Goal: Information Seeking & Learning: Find specific page/section

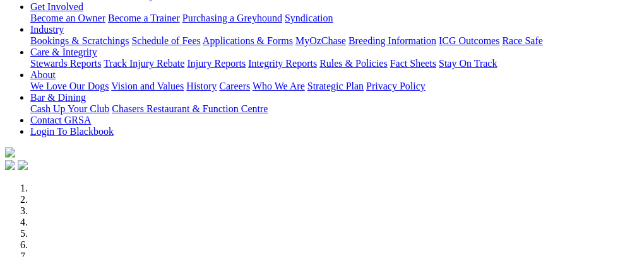
scroll to position [220, 0]
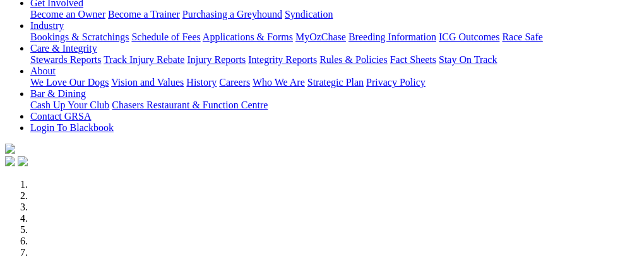
select select "NT"
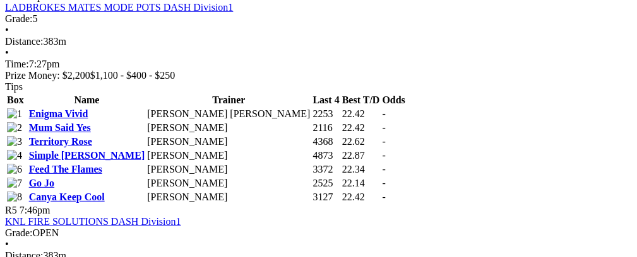
scroll to position [1238, 0]
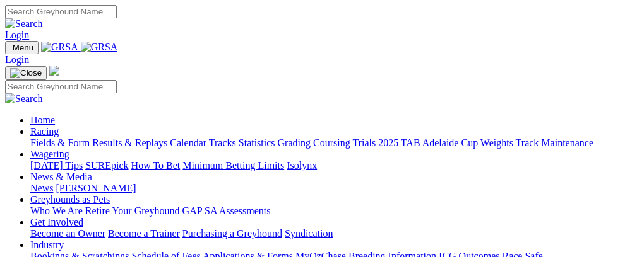
select select "NT"
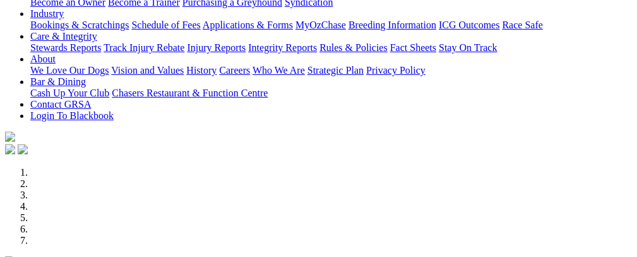
scroll to position [254, 0]
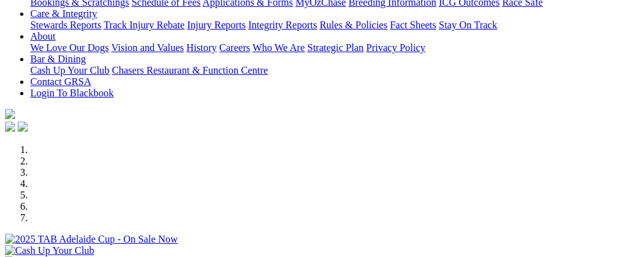
select select "NT"
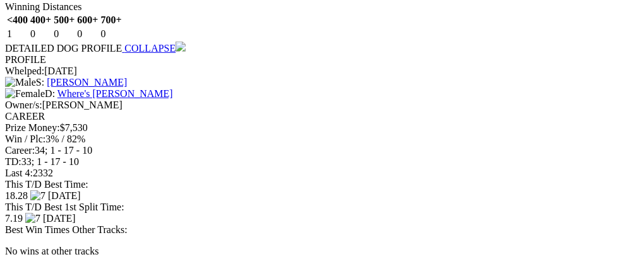
scroll to position [0, 37]
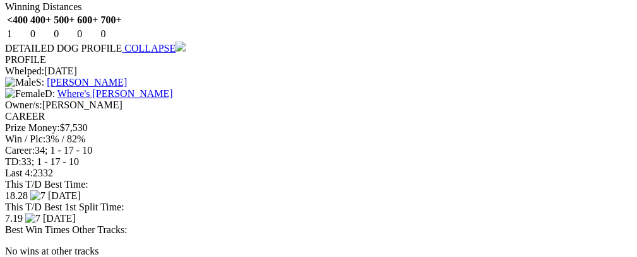
scroll to position [0, 0]
